Goal: Task Accomplishment & Management: Complete application form

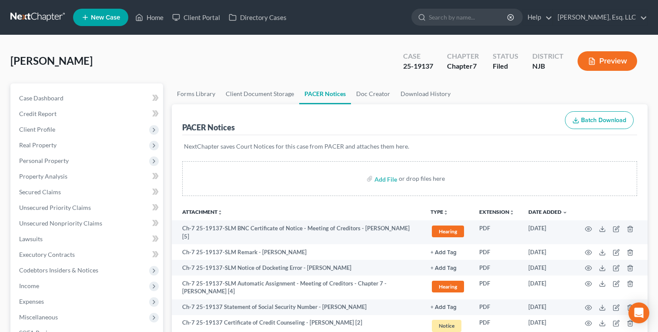
scroll to position [207, 0]
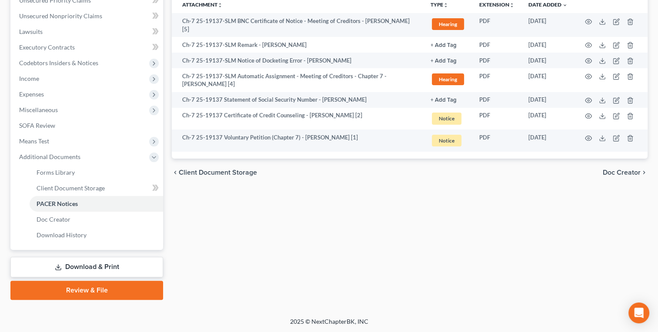
drag, startPoint x: 0, startPoint y: 0, endPoint x: 284, endPoint y: 197, distance: 345.6
click at [284, 197] on div "Forms Library Client Document Storage PACER Notices Doc Creator Download Histor…" at bounding box center [409, 88] width 484 height 424
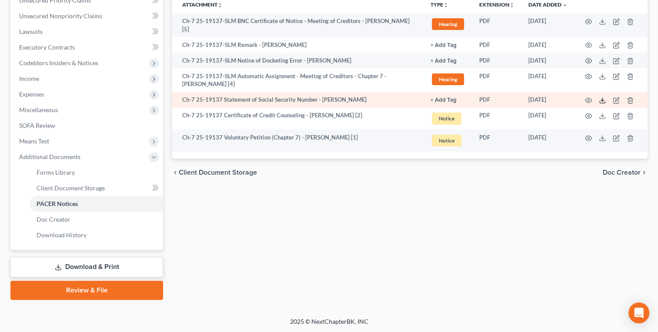
click at [605, 99] on icon at bounding box center [601, 100] width 7 height 7
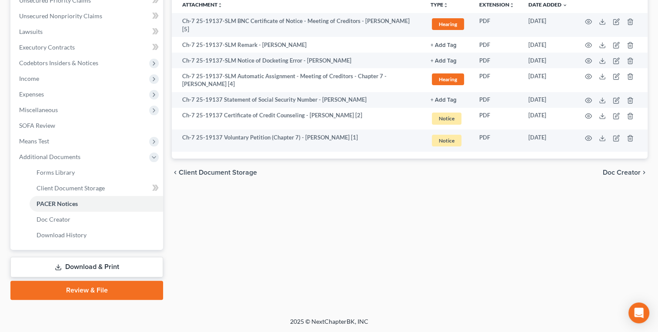
click at [306, 167] on div "chevron_left Client Document Storage Doc Creator chevron_right" at bounding box center [409, 173] width 475 height 28
click at [71, 186] on span "Client Document Storage" at bounding box center [71, 187] width 68 height 7
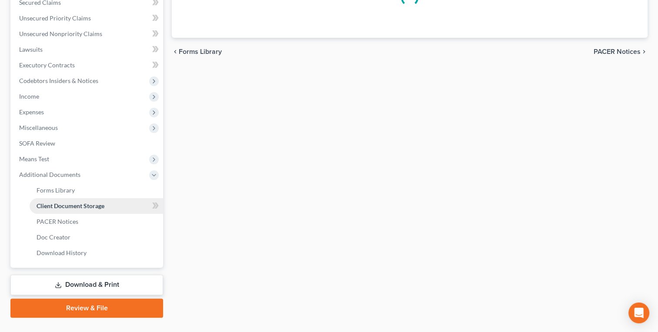
scroll to position [51, 0]
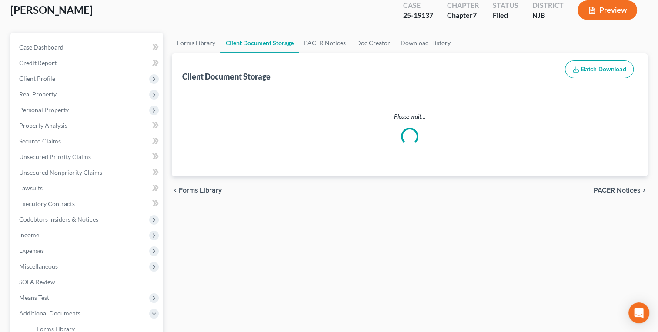
select select "9"
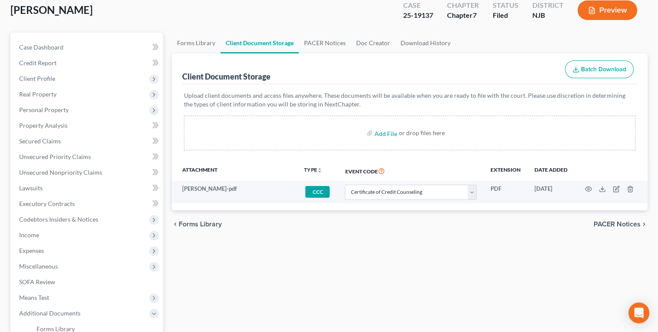
scroll to position [0, 0]
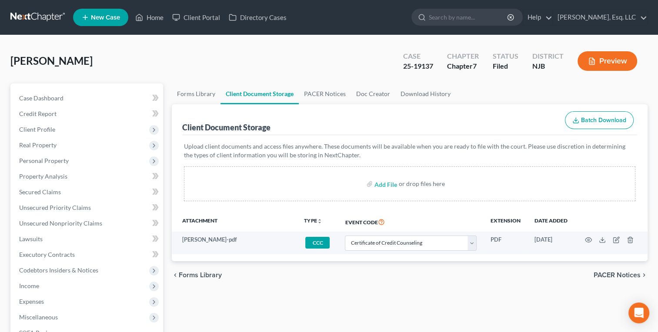
click at [216, 316] on div "Forms Library Client Document Storage PACER Notices Doc Creator Download Histor…" at bounding box center [409, 295] width 484 height 424
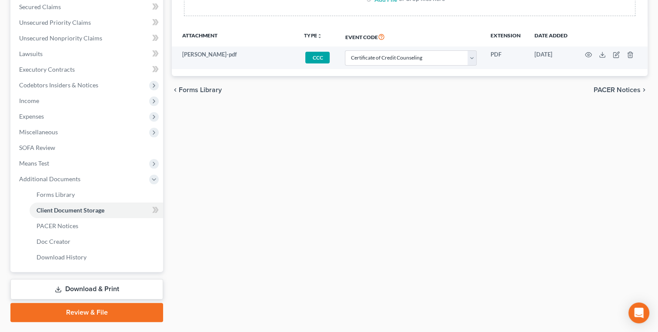
scroll to position [207, 0]
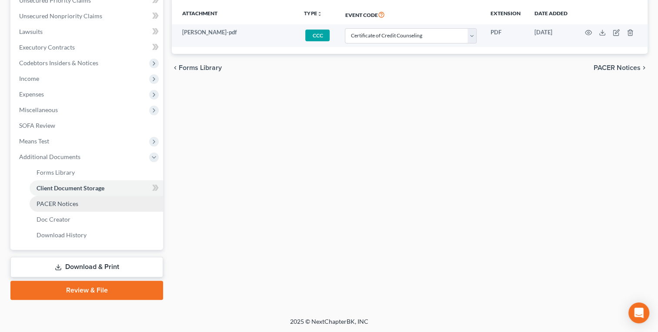
click at [56, 200] on span "PACER Notices" at bounding box center [58, 203] width 42 height 7
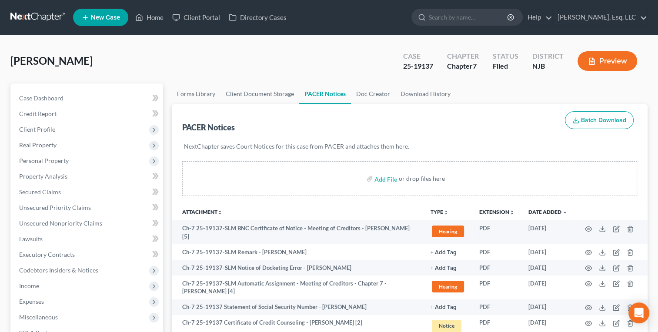
click at [163, 50] on div "[PERSON_NAME] Upgraded Case 25-19137 Chapter Chapter 7 Status [GEOGRAPHIC_DATA]…" at bounding box center [328, 65] width 637 height 38
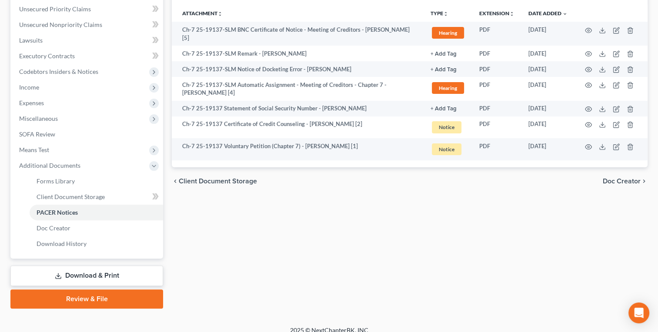
scroll to position [207, 0]
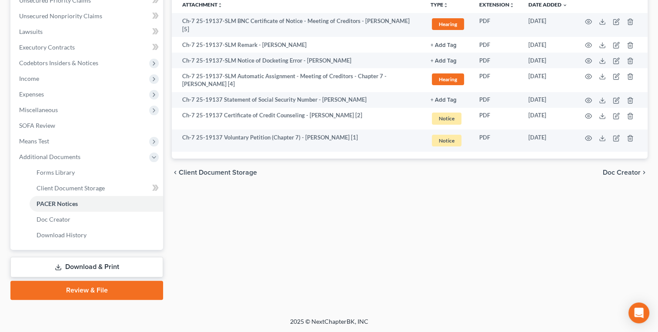
click at [90, 271] on link "Download & Print" at bounding box center [86, 267] width 153 height 20
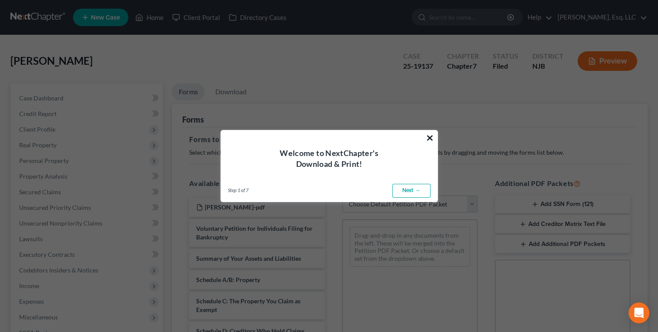
click at [429, 138] on button "×" at bounding box center [429, 138] width 8 height 14
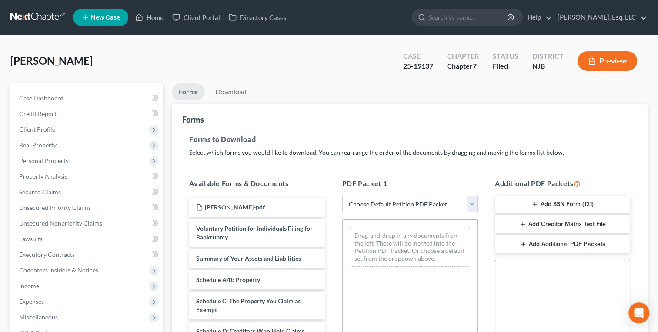
click at [374, 204] on select "Choose Default Petition PDF Packet Complete Bankruptcy Petition (all forms and …" at bounding box center [409, 204] width 135 height 17
select select "2"
click at [342, 196] on select "Choose Default Petition PDF Packet Complete Bankruptcy Petition (all forms and …" at bounding box center [409, 204] width 135 height 17
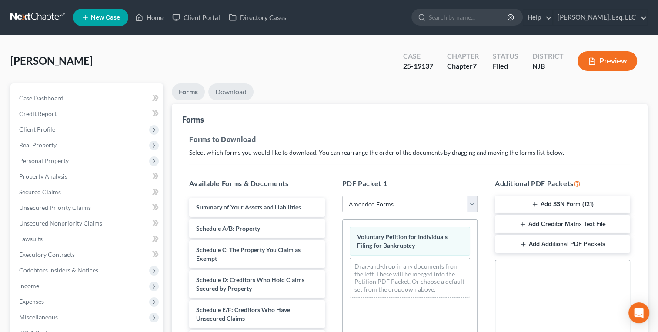
click at [233, 92] on link "Download" at bounding box center [230, 91] width 45 height 17
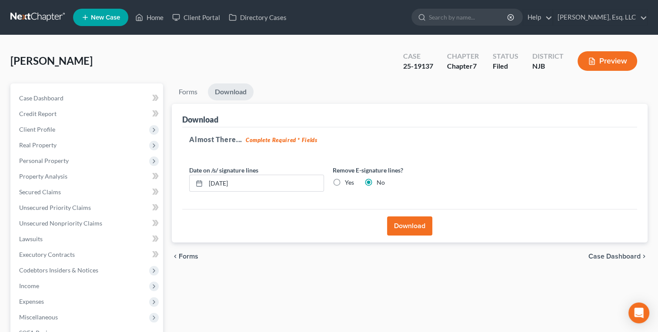
click at [401, 218] on button "Download" at bounding box center [409, 225] width 45 height 19
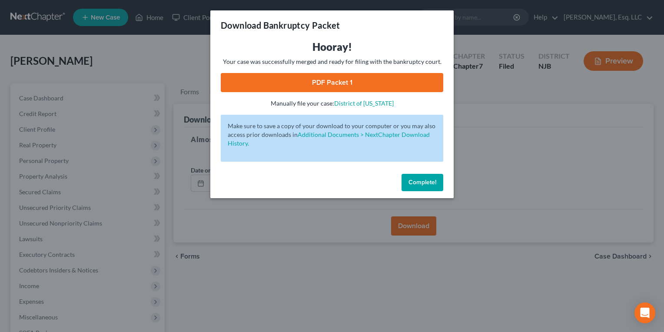
click at [326, 90] on link "PDF Packet 1" at bounding box center [332, 82] width 223 height 19
click at [422, 185] on span "Complete!" at bounding box center [423, 182] width 28 height 7
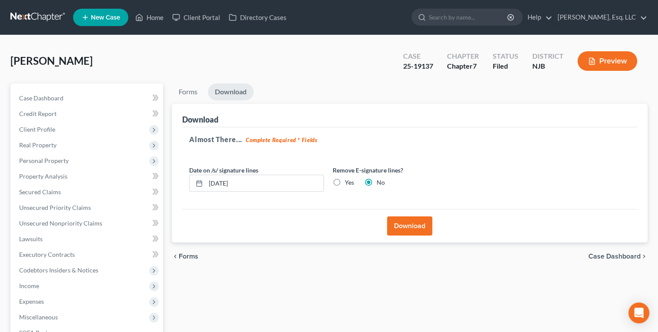
click at [266, 296] on div "Forms Download Forms Forms to Download Select which forms you would like to dow…" at bounding box center [409, 255] width 484 height 345
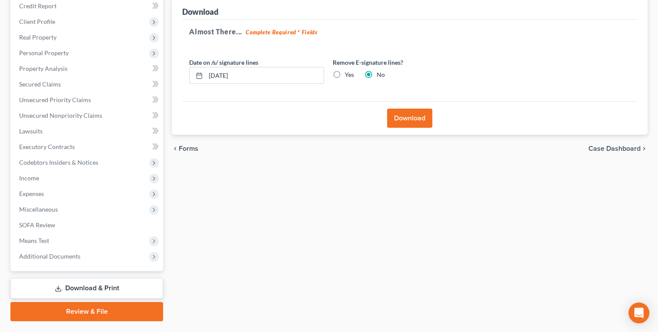
scroll to position [129, 0]
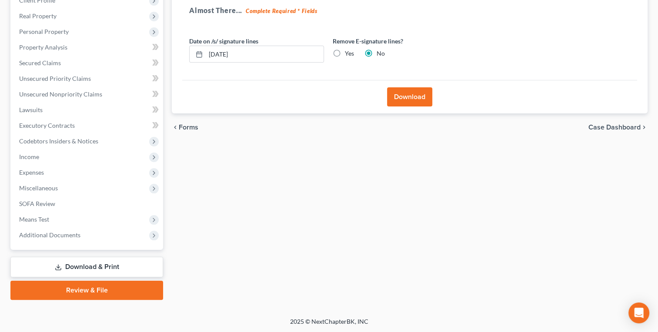
click at [92, 293] on link "Review & File" at bounding box center [86, 290] width 153 height 19
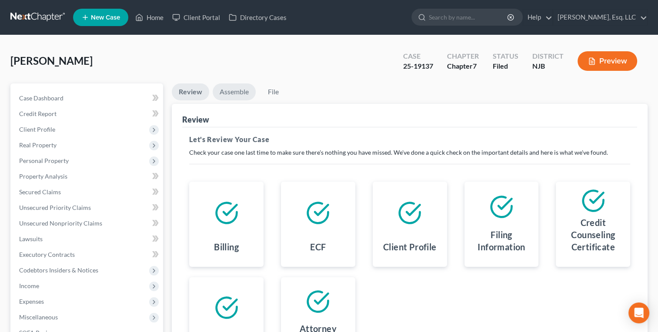
click at [230, 91] on link "Assemble" at bounding box center [234, 91] width 43 height 17
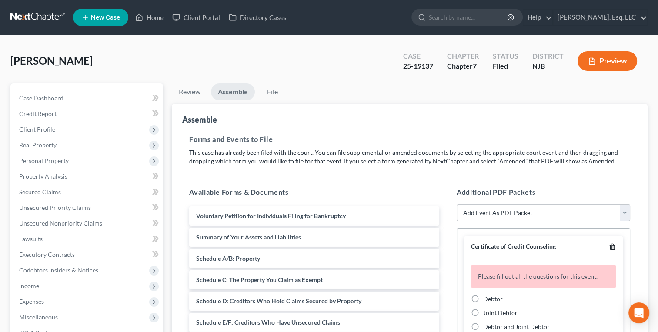
click at [608, 249] on icon "button" at bounding box center [611, 246] width 7 height 7
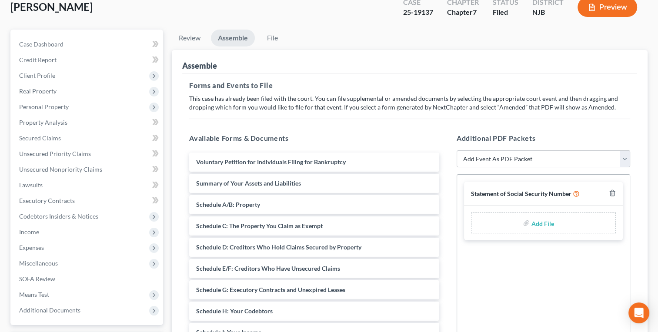
scroll to position [70, 0]
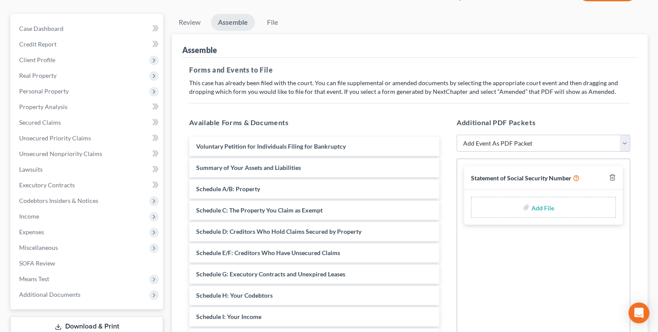
click at [532, 204] on input "file" at bounding box center [541, 207] width 21 height 16
type input "C:\fakepath\Form 121.pdf"
click at [271, 20] on link "File" at bounding box center [272, 22] width 28 height 17
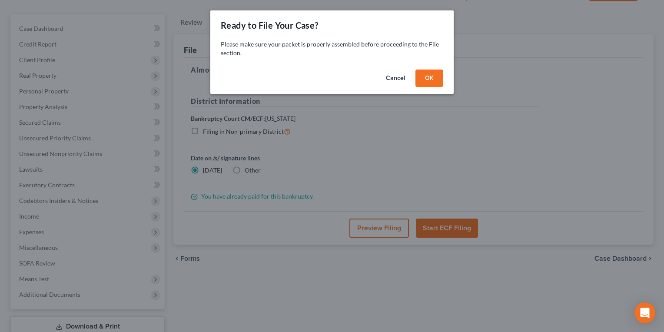
click at [434, 77] on button "OK" at bounding box center [429, 78] width 28 height 17
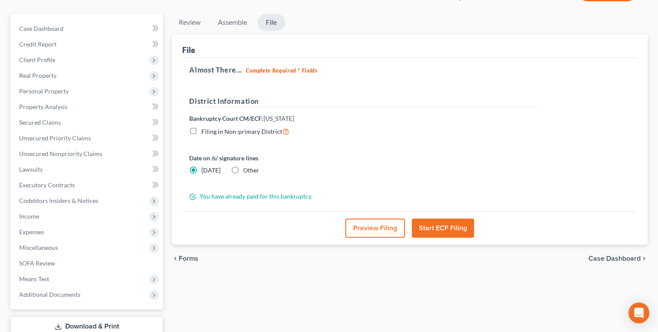
click at [439, 226] on button "Start ECF Filing" at bounding box center [443, 228] width 62 height 19
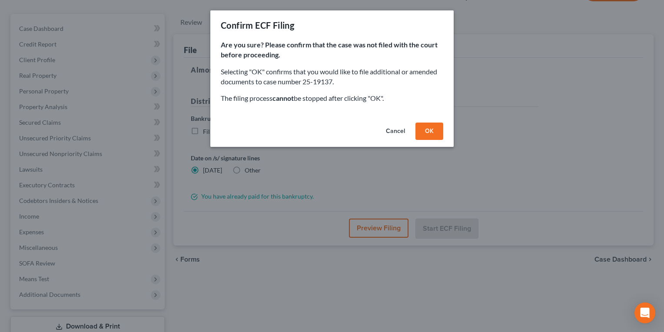
click at [427, 127] on button "OK" at bounding box center [429, 131] width 28 height 17
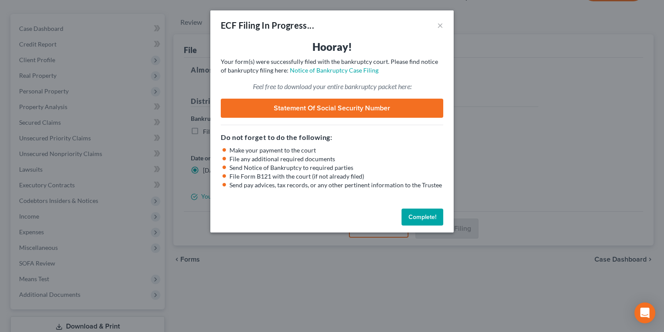
click at [311, 107] on link "Statement of Social Security Number" at bounding box center [332, 108] width 223 height 19
click at [340, 106] on link "Statement of Social Security Number" at bounding box center [332, 108] width 223 height 19
click at [421, 217] on button "Complete!" at bounding box center [423, 217] width 42 height 17
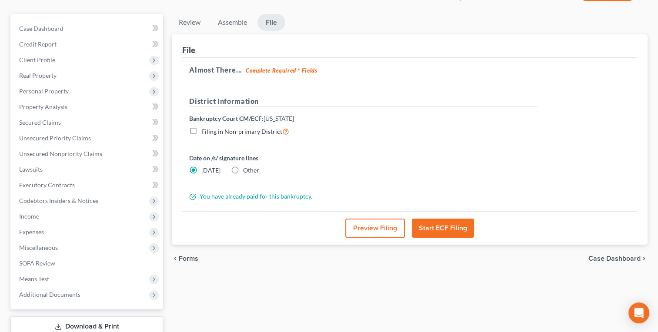
click at [379, 180] on div "Date on /s/ signature lines [DATE] Other" at bounding box center [363, 167] width 356 height 28
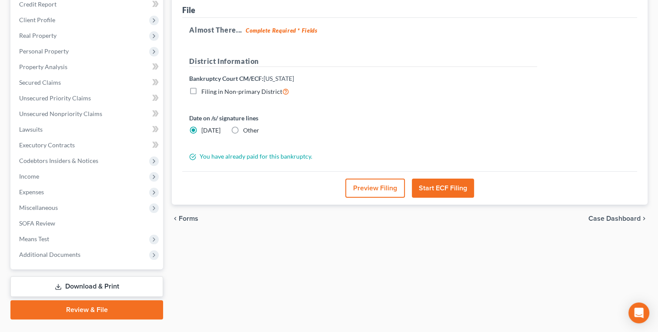
scroll to position [129, 0]
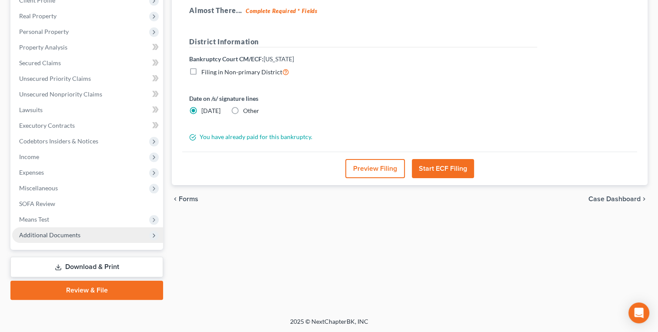
click at [69, 233] on span "Additional Documents" at bounding box center [49, 234] width 61 height 7
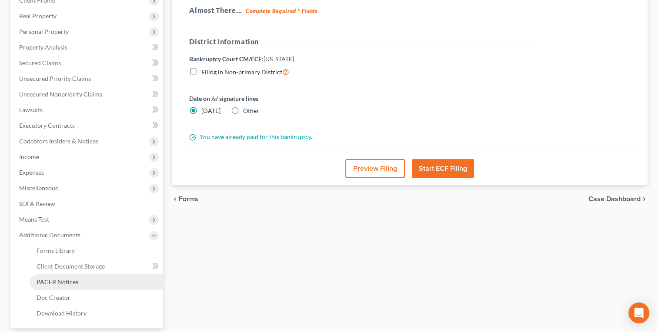
click at [67, 281] on span "PACER Notices" at bounding box center [58, 281] width 42 height 7
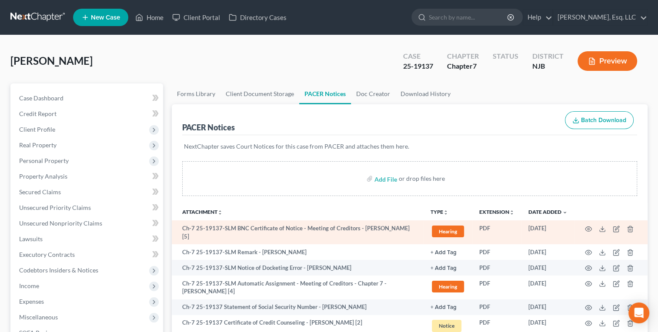
click at [335, 231] on td "Ch-7 25-19137-SLM BNC Certificate of Notice - Meeting of Creditors - [PERSON_NA…" at bounding box center [298, 232] width 252 height 24
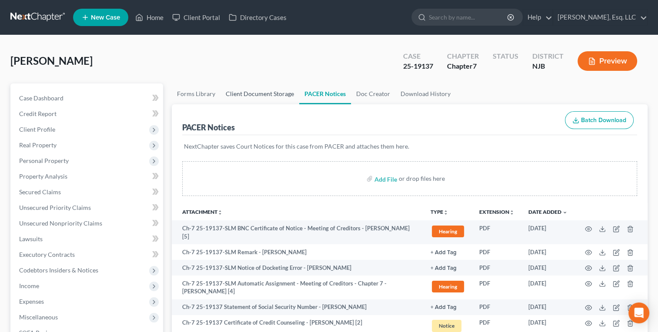
click at [252, 91] on link "Client Document Storage" at bounding box center [259, 93] width 79 height 21
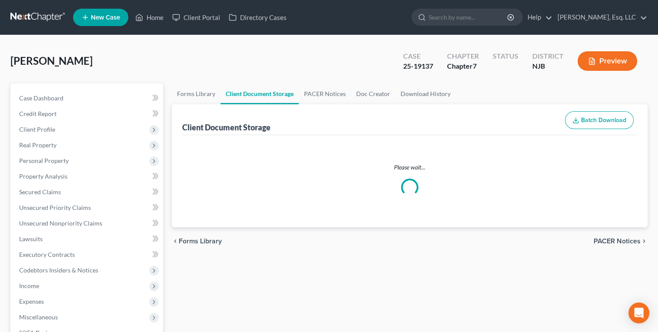
select select "9"
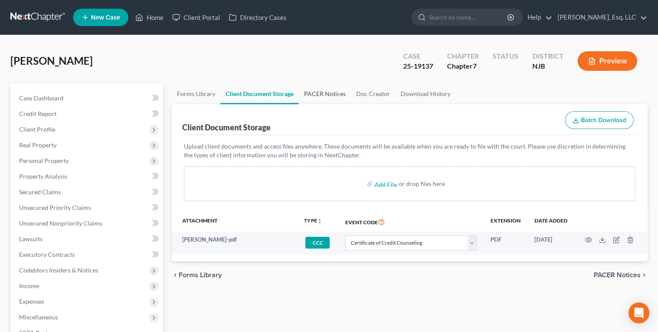
click at [332, 96] on link "PACER Notices" at bounding box center [325, 93] width 52 height 21
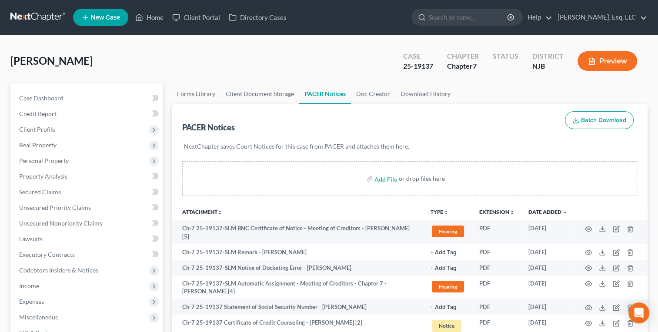
click at [274, 130] on div "PACER Notices Batch Download" at bounding box center [409, 119] width 455 height 31
click at [266, 93] on link "Client Document Storage" at bounding box center [259, 93] width 79 height 21
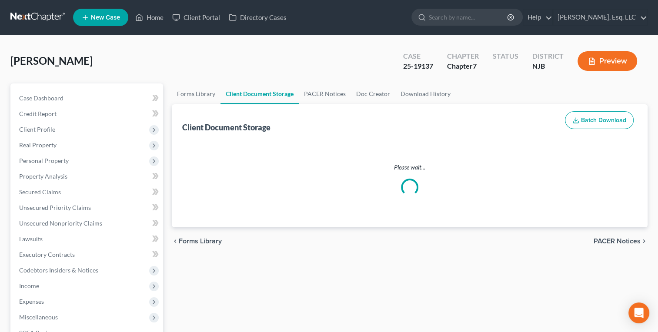
select select "9"
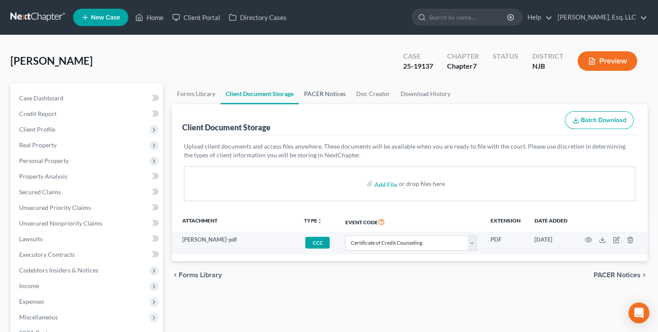
click at [322, 95] on link "PACER Notices" at bounding box center [325, 93] width 52 height 21
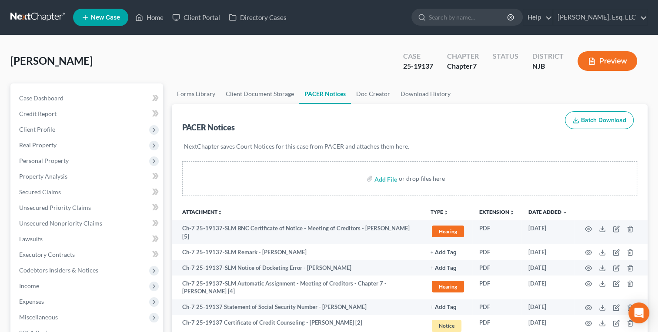
click at [352, 140] on div "NextChapter saves Court Notices for this case from PACER and attaches them here." at bounding box center [409, 151] width 455 height 33
click at [252, 60] on div "[PERSON_NAME] Upgraded Case 25-19137 Chapter Chapter 7 Status District [GEOGRAP…" at bounding box center [328, 65] width 637 height 38
click at [250, 55] on div "[PERSON_NAME] Upgraded Case 25-19137 Chapter Chapter 7 Status District [GEOGRAP…" at bounding box center [328, 65] width 637 height 38
click at [151, 17] on link "Home" at bounding box center [149, 18] width 37 height 16
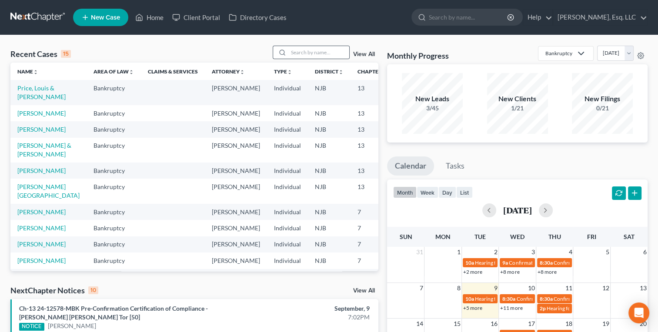
click at [286, 50] on div at bounding box center [281, 52] width 16 height 13
click at [297, 50] on input "search" at bounding box center [318, 52] width 61 height 13
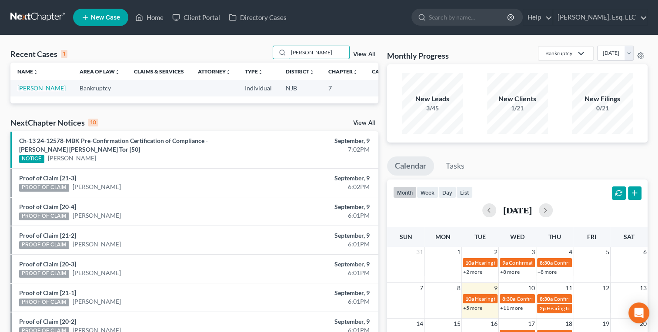
type input "[PERSON_NAME]"
click at [21, 92] on link "[PERSON_NAME]" at bounding box center [41, 87] width 48 height 7
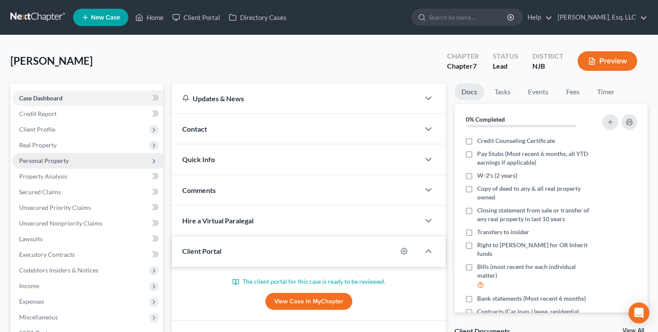
click at [41, 157] on span "Personal Property" at bounding box center [44, 160] width 50 height 7
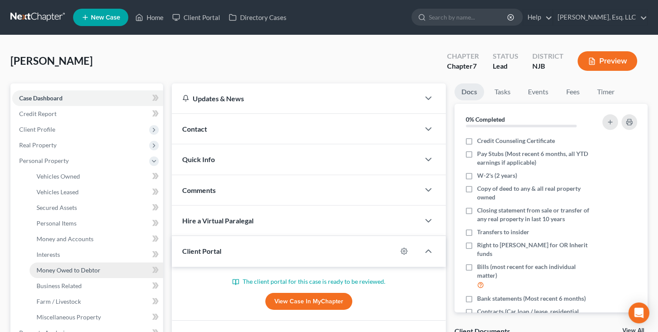
click at [57, 268] on span "Money Owed to Debtor" at bounding box center [69, 269] width 64 height 7
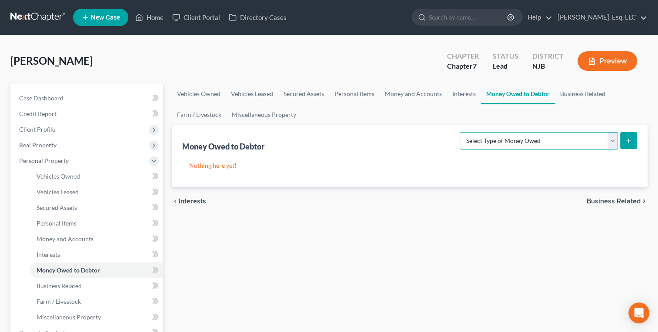
click at [503, 141] on select "Select Type of Money Owed Accounts Receivable (A/B: 38) Alimony (A/B: 29) Child…" at bounding box center [538, 140] width 158 height 17
select select "child_support"
click at [462, 132] on select "Select Type of Money Owed Accounts Receivable (A/B: 38) Alimony (A/B: 29) Child…" at bounding box center [538, 140] width 158 height 17
click at [626, 136] on button "submit" at bounding box center [628, 140] width 17 height 17
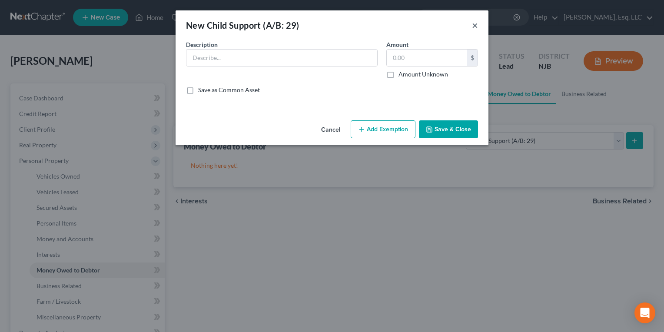
click at [473, 24] on button "×" at bounding box center [475, 25] width 6 height 10
